Goal: Transaction & Acquisition: Purchase product/service

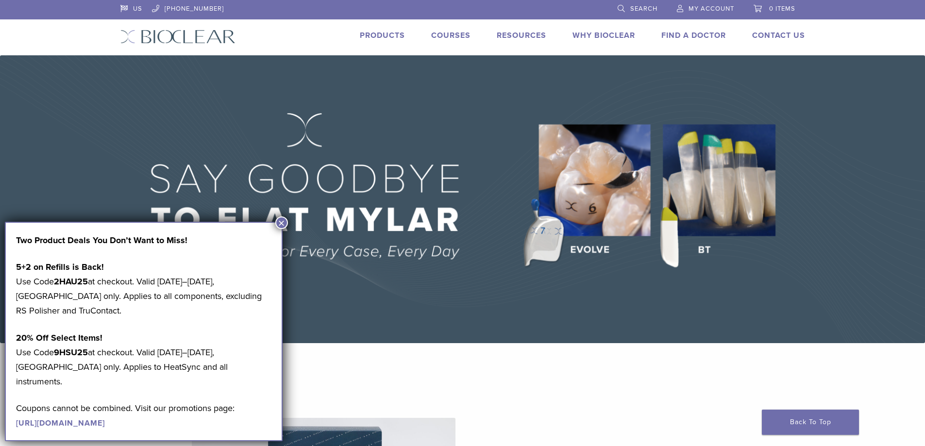
click at [284, 220] on button "×" at bounding box center [281, 222] width 13 height 13
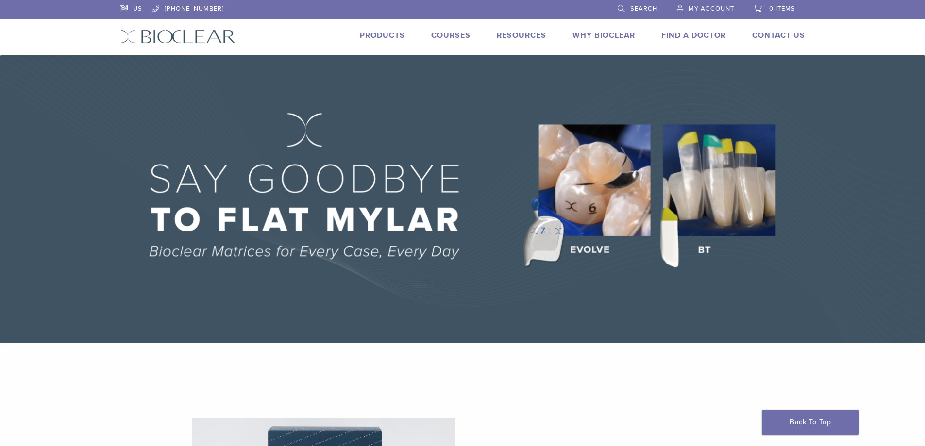
click at [708, 10] on span "My Account" at bounding box center [711, 9] width 46 height 8
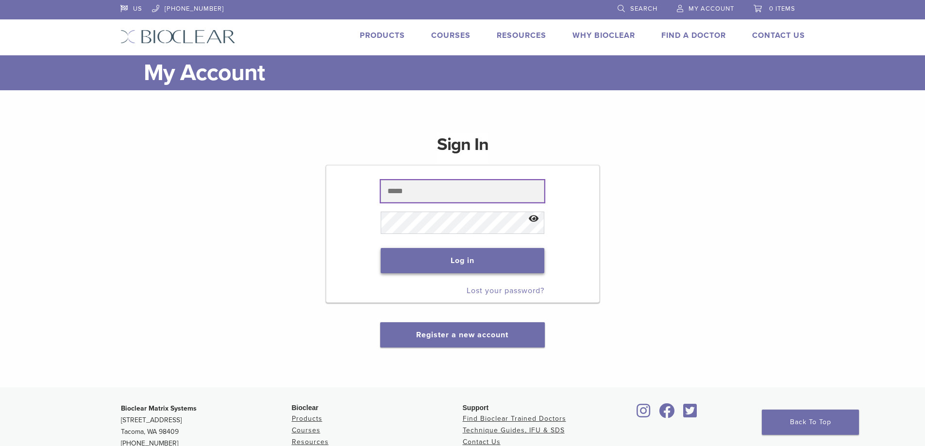
type input "**********"
click at [452, 262] on button "Log in" at bounding box center [462, 260] width 164 height 25
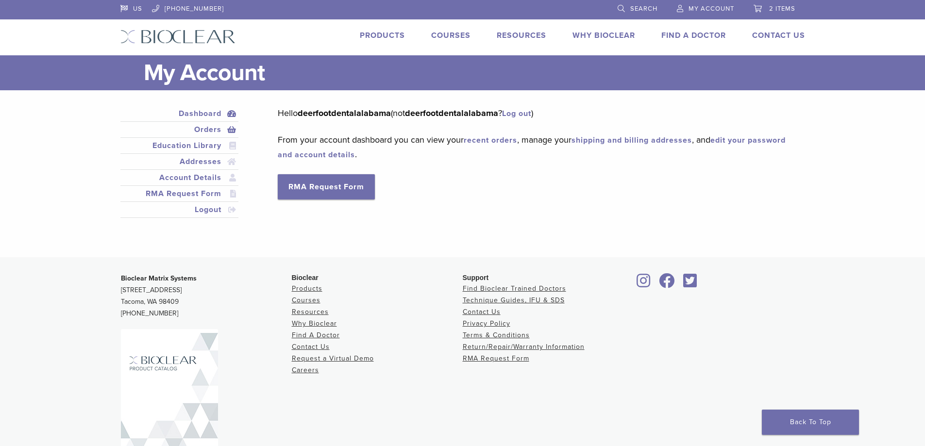
click at [204, 129] on link "Orders" at bounding box center [179, 130] width 115 height 12
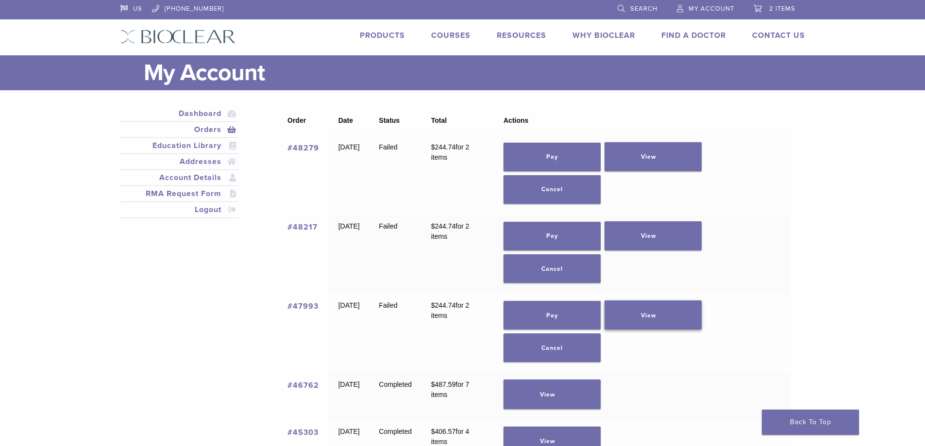
click at [666, 313] on link "View" at bounding box center [652, 314] width 97 height 29
click at [693, 231] on link "View" at bounding box center [652, 235] width 97 height 29
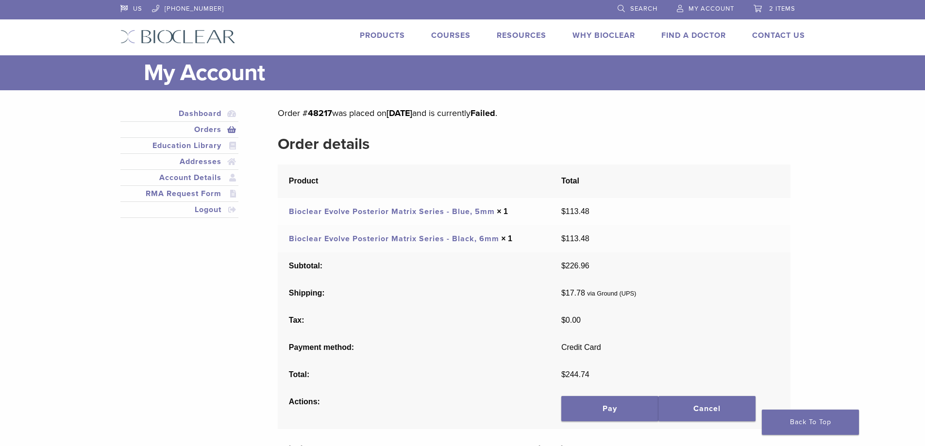
click at [213, 127] on link "Orders" at bounding box center [179, 130] width 115 height 12
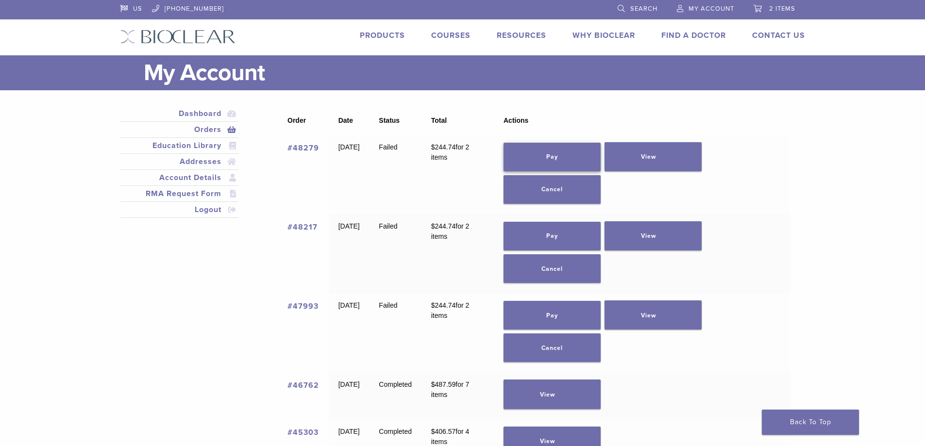
click at [553, 155] on link "Pay" at bounding box center [551, 157] width 97 height 29
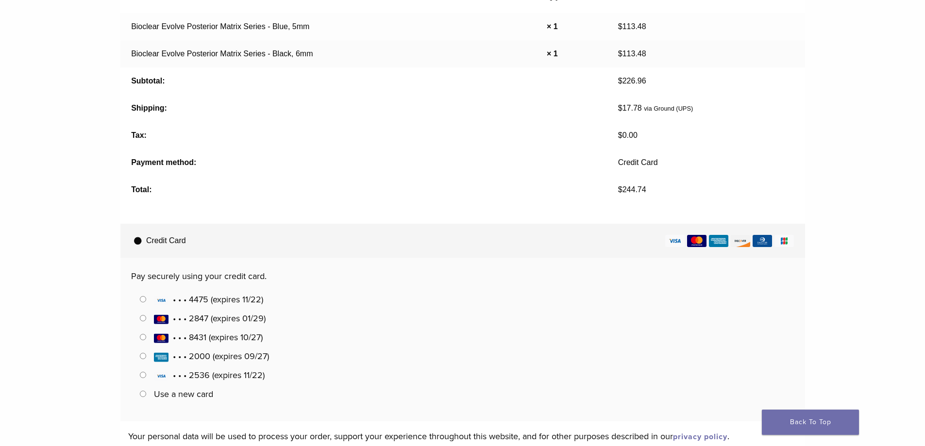
scroll to position [194, 0]
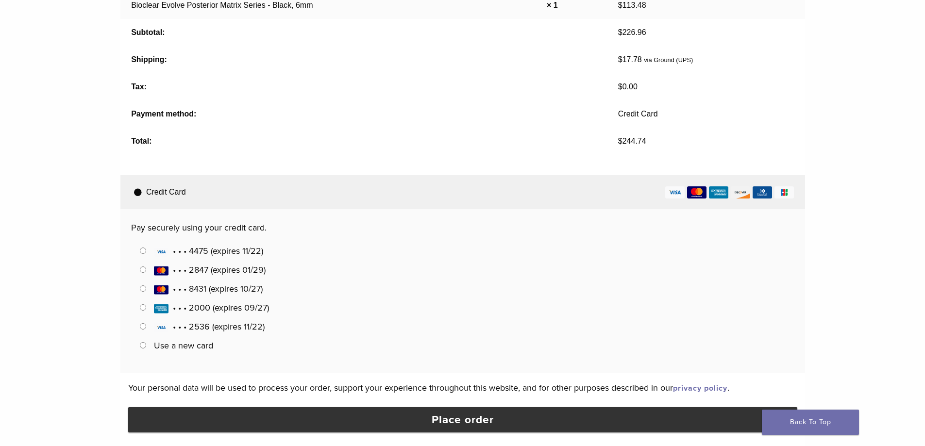
click at [173, 345] on label "Use a new card" at bounding box center [183, 345] width 59 height 11
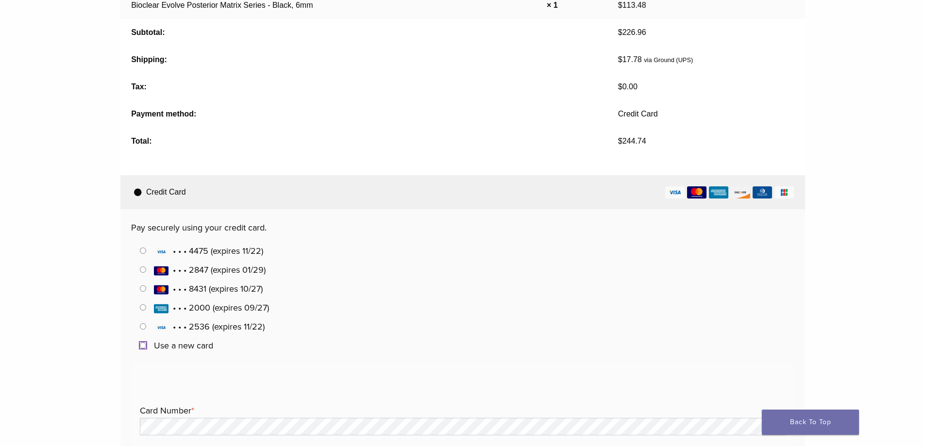
scroll to position [291, 0]
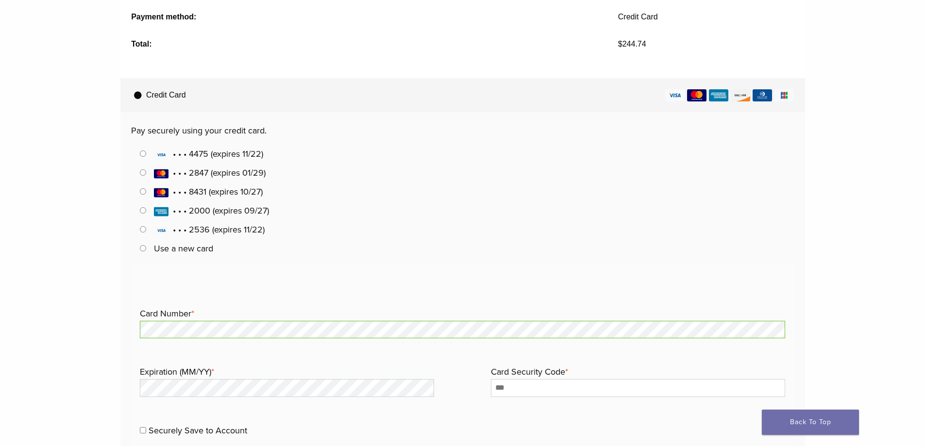
click at [88, 318] on main "Product Qty Totals Bioclear Evolve Posterior Matrix Series - Blue, 5mm × 1 $ 11…" at bounding box center [462, 193] width 925 height 751
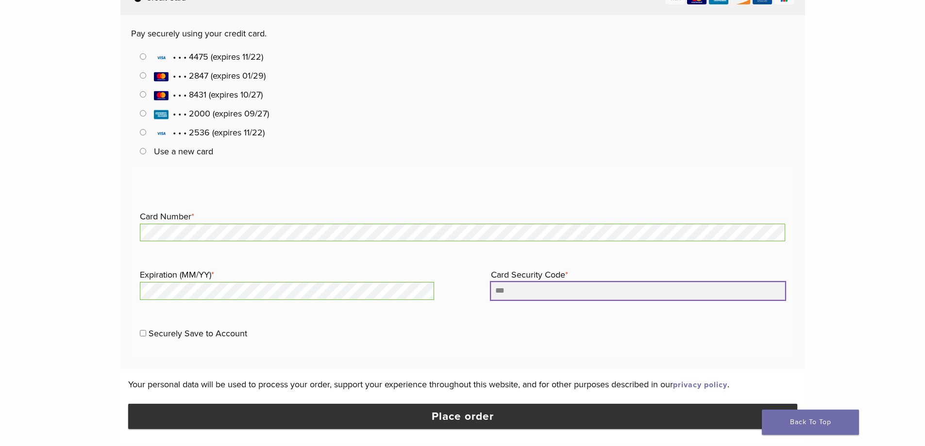
click at [523, 298] on input "Card Security Code *" at bounding box center [638, 290] width 294 height 17
type input "***"
click at [66, 251] on main "Product Qty Totals Bioclear Evolve Posterior Matrix Series - Blue, 5mm × 1 $ 11…" at bounding box center [462, 96] width 925 height 751
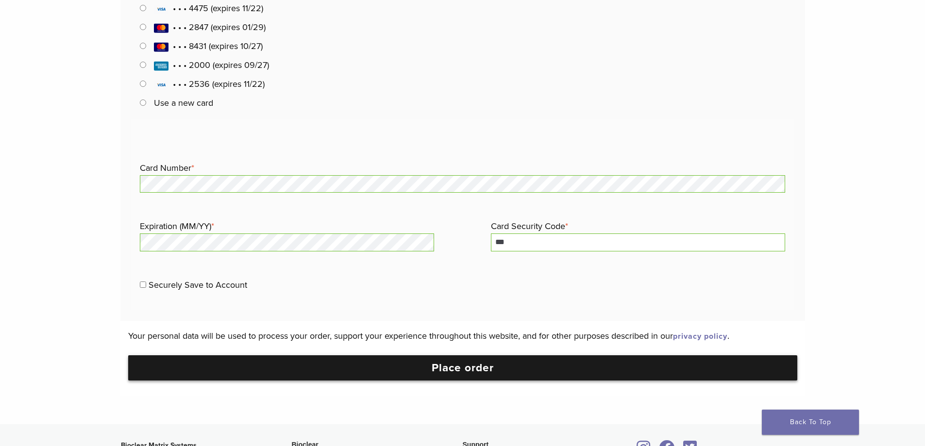
click at [258, 367] on button "Place order" at bounding box center [462, 367] width 669 height 25
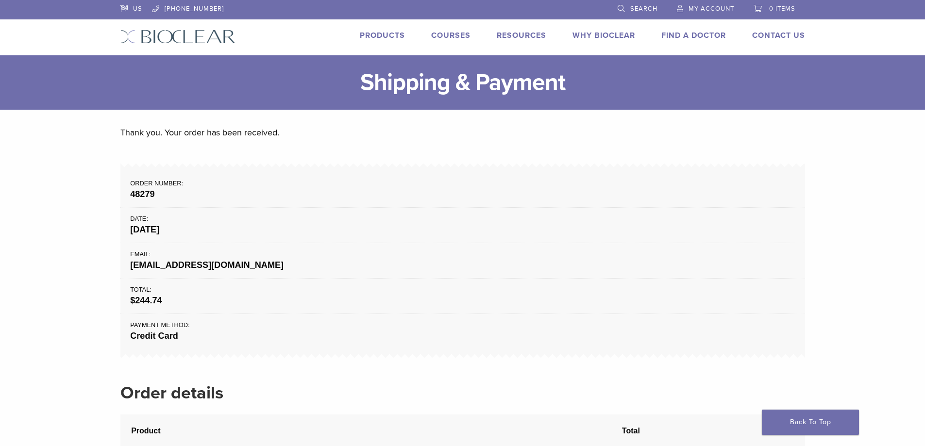
click at [698, 9] on span "My Account" at bounding box center [711, 9] width 46 height 8
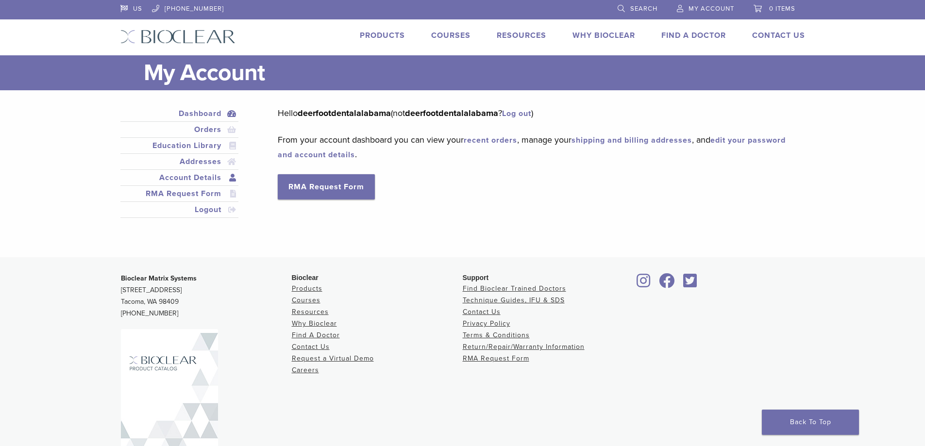
click at [200, 174] on link "Account Details" at bounding box center [179, 178] width 115 height 12
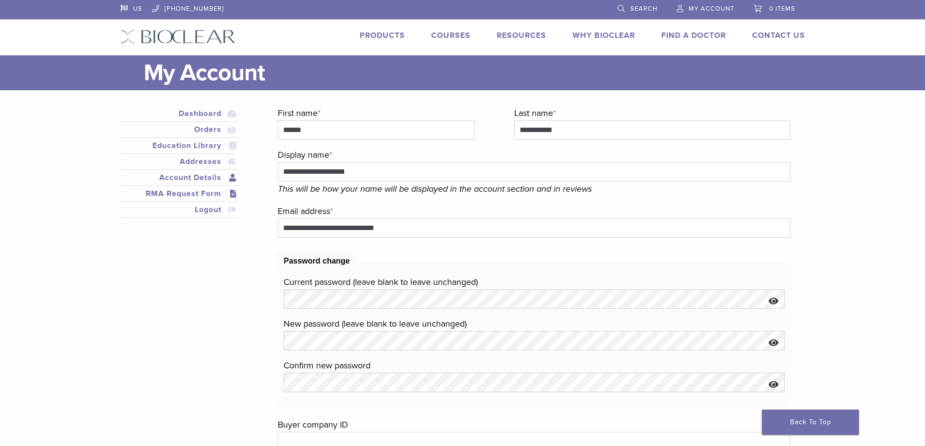
click at [189, 191] on link "RMA Request Form" at bounding box center [179, 194] width 115 height 12
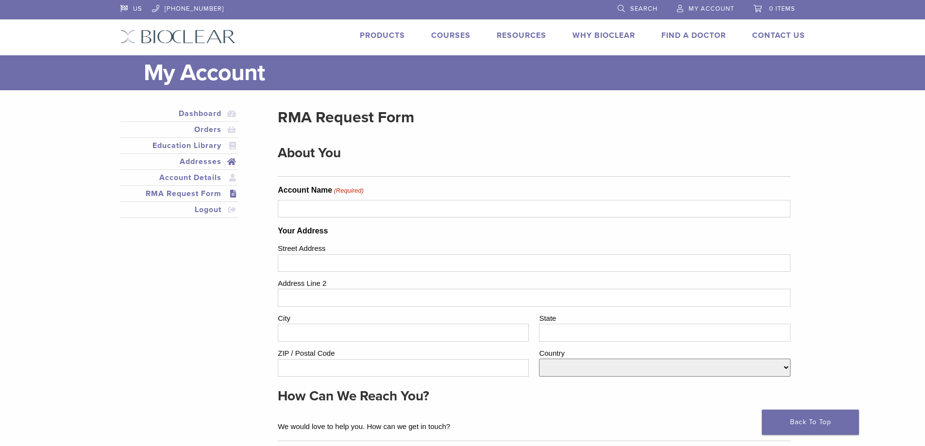
click at [204, 157] on link "Addresses" at bounding box center [179, 162] width 115 height 12
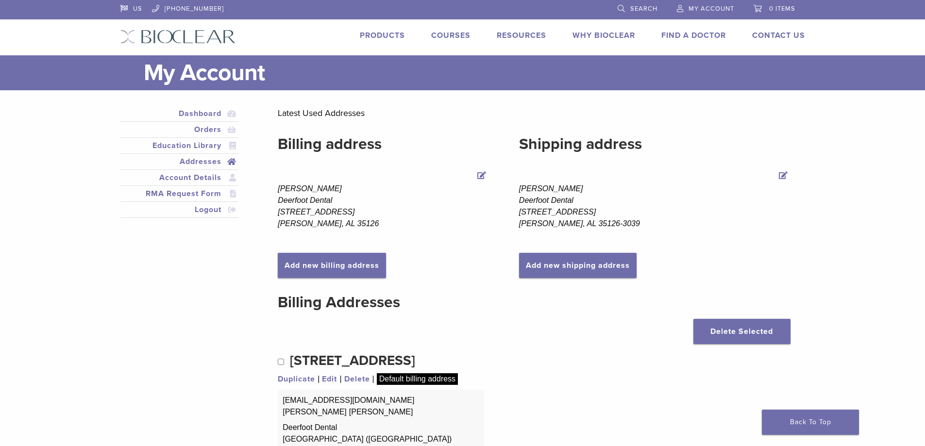
scroll to position [194, 0]
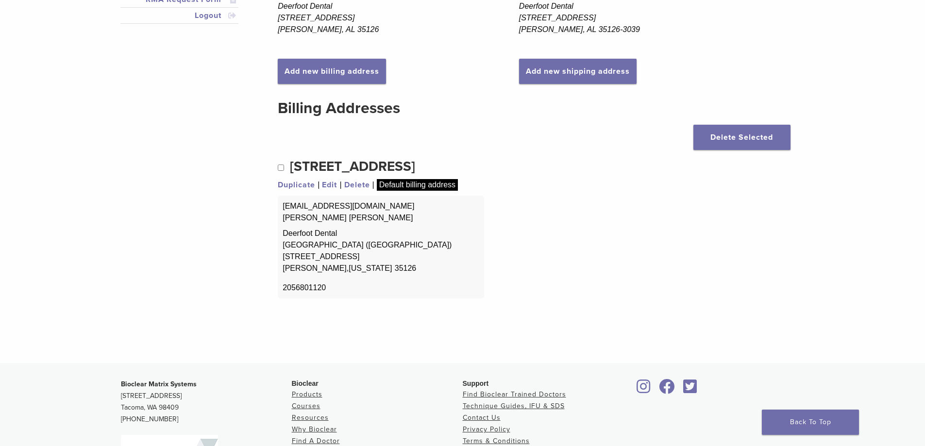
click at [327, 186] on link "Edit" at bounding box center [329, 185] width 15 height 12
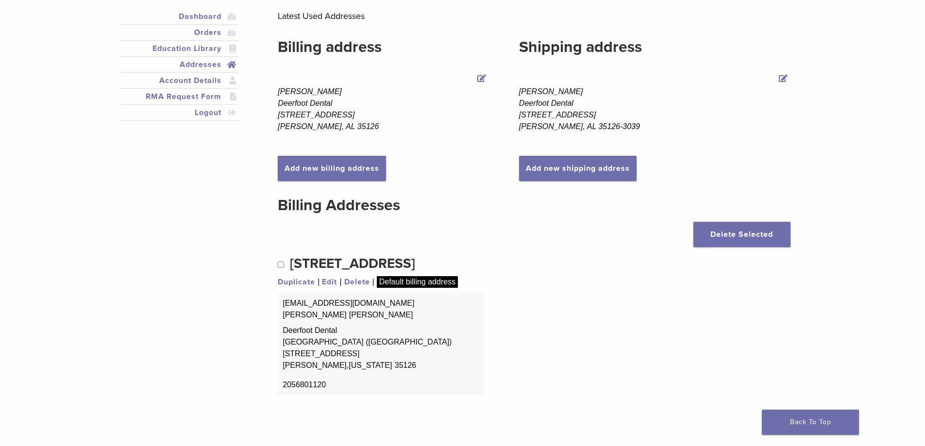
click at [331, 280] on link "Edit" at bounding box center [329, 282] width 15 height 12
click at [326, 283] on link "Edit" at bounding box center [329, 282] width 15 height 12
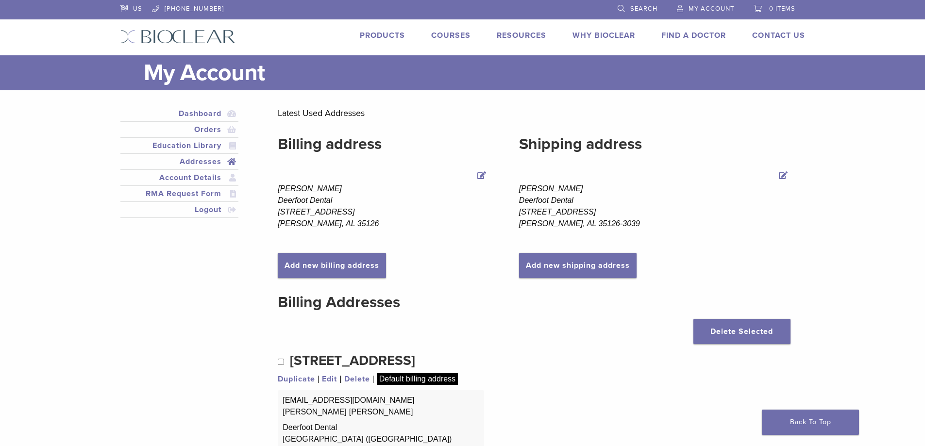
scroll to position [146, 0]
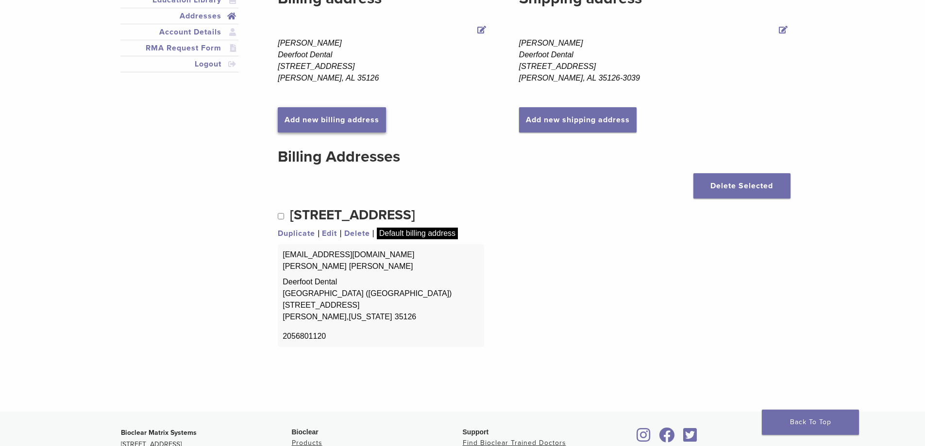
click at [323, 123] on link "Add new billing address" at bounding box center [332, 119] width 108 height 25
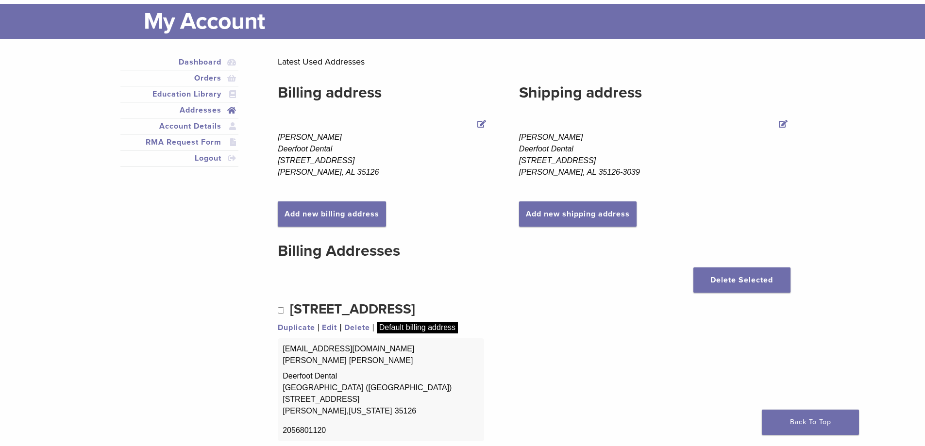
scroll to position [100, 0]
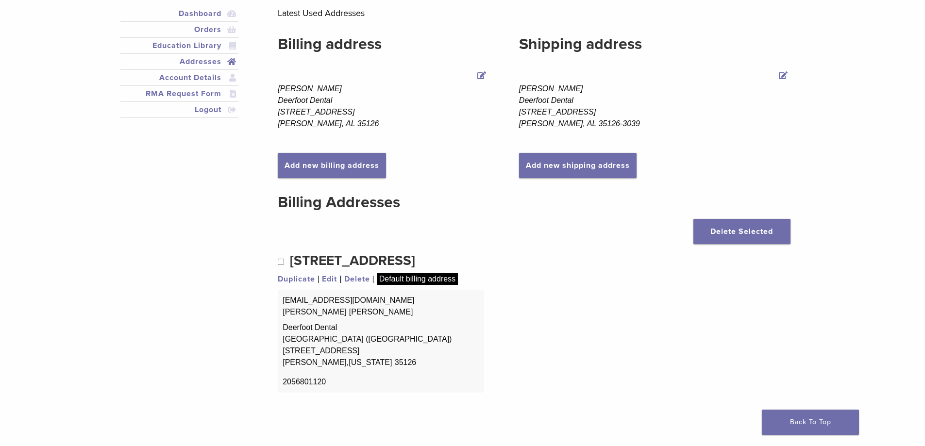
click at [328, 279] on link "Edit" at bounding box center [329, 279] width 15 height 12
click at [330, 279] on link "Edit" at bounding box center [329, 279] width 15 height 12
